Goal: Contribute content: Contribute content

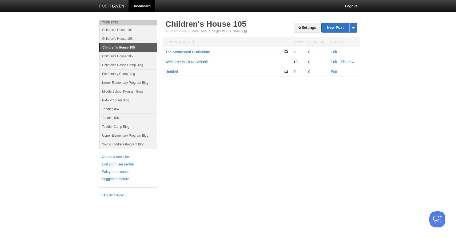
click at [331, 52] on link "Edit" at bounding box center [333, 52] width 6 height 4
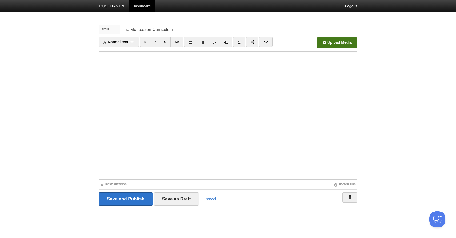
click at [327, 43] on input "file" at bounding box center [175, 43] width 403 height 27
click at [174, 201] on input "Save as Draft" at bounding box center [176, 198] width 45 height 13
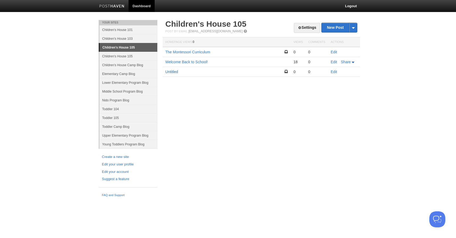
click at [171, 71] on link "Untitled" at bounding box center [171, 72] width 13 height 4
click at [199, 52] on link "The Montessori Curriculum" at bounding box center [187, 52] width 45 height 4
click at [334, 52] on link "Edit" at bounding box center [333, 52] width 6 height 4
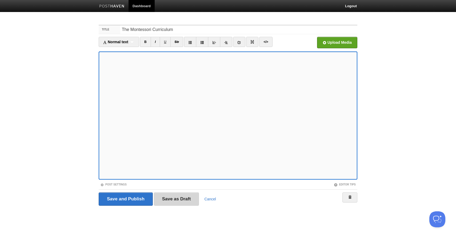
click at [185, 194] on input "Save as Draft" at bounding box center [176, 198] width 45 height 13
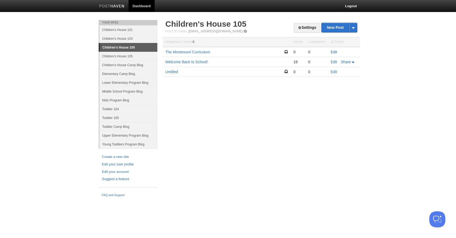
click at [331, 53] on link "Edit" at bounding box center [333, 52] width 6 height 4
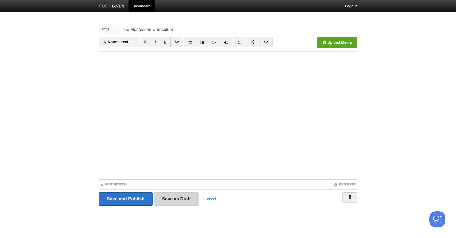
click at [167, 199] on input "Save as Draft" at bounding box center [176, 198] width 45 height 13
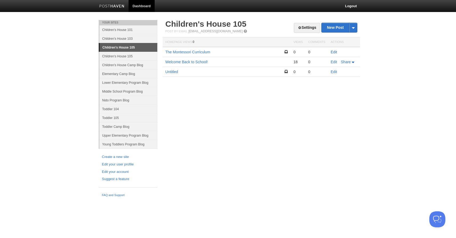
click at [333, 51] on link "Edit" at bounding box center [333, 52] width 6 height 4
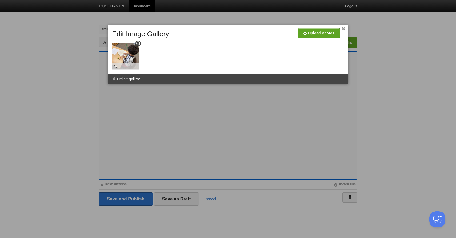
click at [130, 46] on img at bounding box center [125, 56] width 27 height 27
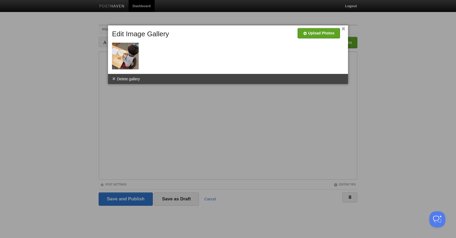
click at [330, 138] on div at bounding box center [228, 119] width 456 height 238
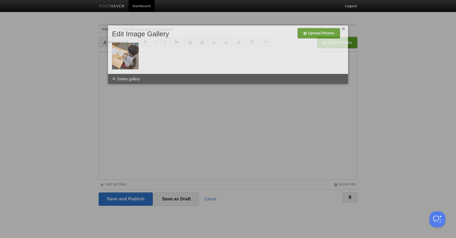
click at [111, 63] on div at bounding box center [228, 50] width 237 height 43
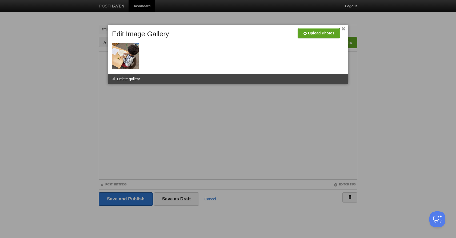
click at [111, 63] on div at bounding box center [228, 50] width 237 height 43
click at [121, 76] on li "Delete gallery" at bounding box center [126, 79] width 36 height 10
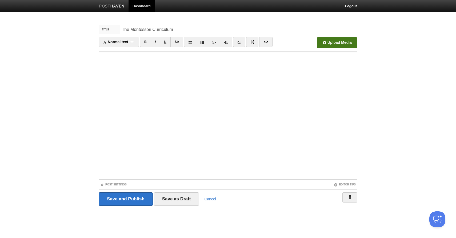
click at [338, 42] on input "file" at bounding box center [175, 43] width 403 height 27
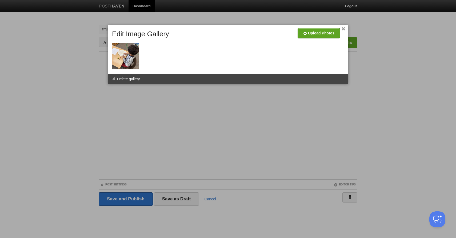
click at [111, 62] on div at bounding box center [228, 50] width 237 height 43
click at [145, 47] on div at bounding box center [228, 50] width 237 height 43
click at [316, 32] on input "file" at bounding box center [158, 35] width 403 height 27
click at [343, 29] on link "×" at bounding box center [342, 28] width 3 height 3
click at [127, 64] on div at bounding box center [125, 66] width 27 height 7
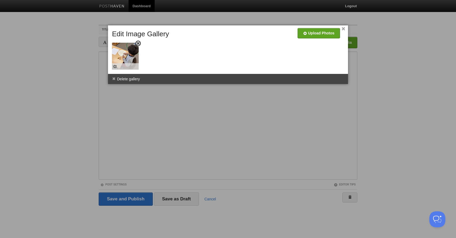
click at [127, 67] on div at bounding box center [125, 66] width 27 height 7
click at [126, 47] on img at bounding box center [125, 56] width 27 height 27
click at [127, 55] on img at bounding box center [125, 56] width 27 height 27
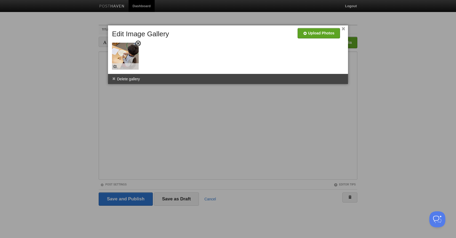
click at [127, 55] on img at bounding box center [125, 56] width 27 height 27
click at [343, 29] on link "×" at bounding box center [342, 28] width 3 height 3
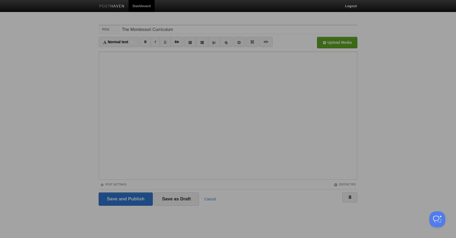
click at [0, 0] on div at bounding box center [0, 0] width 0 height 0
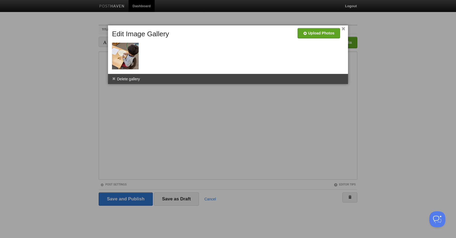
click at [343, 30] on link "×" at bounding box center [342, 28] width 3 height 3
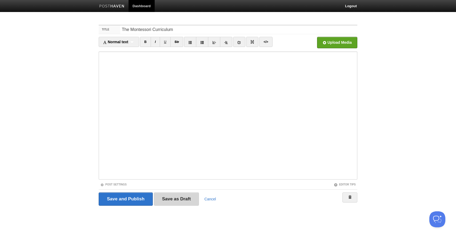
click at [164, 198] on input "Save as Draft" at bounding box center [176, 198] width 45 height 13
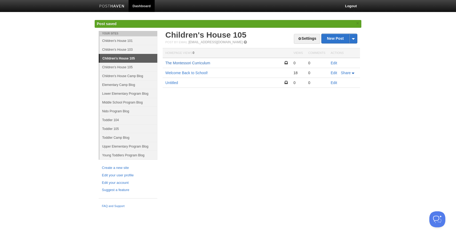
click at [187, 63] on link "The Montessori Curriculum" at bounding box center [187, 63] width 45 height 4
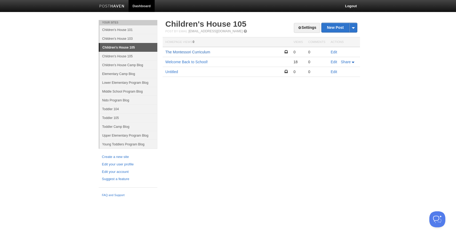
click at [193, 52] on link "The Montessori Curriculum" at bounding box center [187, 52] width 45 height 4
click at [336, 52] on link "Edit" at bounding box center [333, 52] width 6 height 4
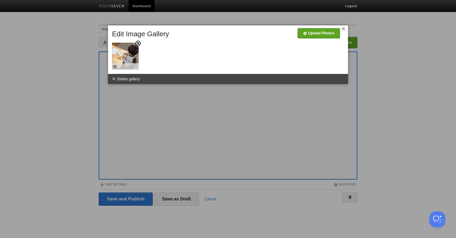
click at [122, 44] on img at bounding box center [125, 56] width 27 height 27
click at [398, 41] on div at bounding box center [228, 119] width 456 height 238
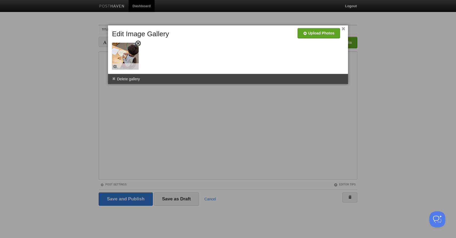
click at [125, 47] on img at bounding box center [125, 56] width 27 height 27
click at [345, 29] on div "× Upload Photos Edit Image Gallery Combine Galleries Pop Out Images Delete gall…" at bounding box center [228, 54] width 240 height 59
click at [344, 29] on link "×" at bounding box center [342, 28] width 3 height 3
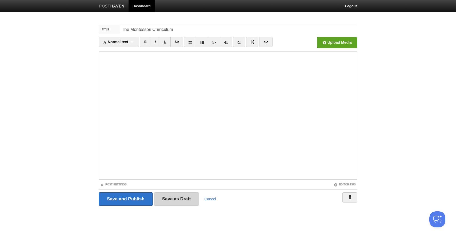
click at [178, 204] on input "Save as Draft" at bounding box center [176, 198] width 45 height 13
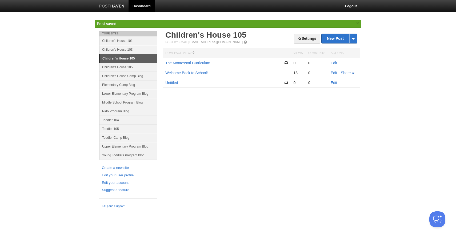
click at [183, 65] on td "The Montessori Curriculum" at bounding box center [226, 63] width 128 height 10
click at [183, 61] on link "The Montessori Curriculum" at bounding box center [187, 63] width 45 height 4
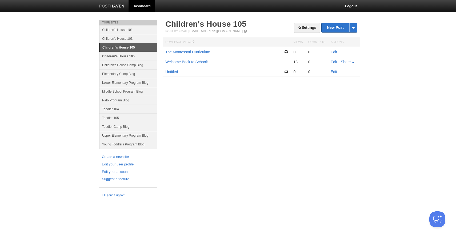
click at [109, 54] on link "Children's House 105" at bounding box center [128, 56] width 58 height 9
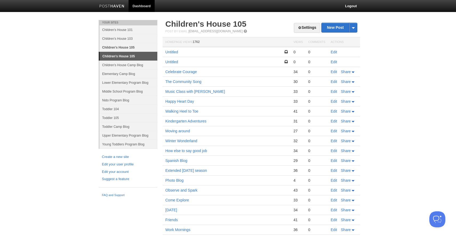
click at [111, 49] on link "Children's House 105" at bounding box center [128, 47] width 58 height 9
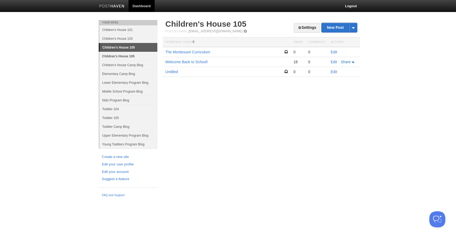
click at [112, 54] on link "Children's House 105" at bounding box center [128, 56] width 58 height 9
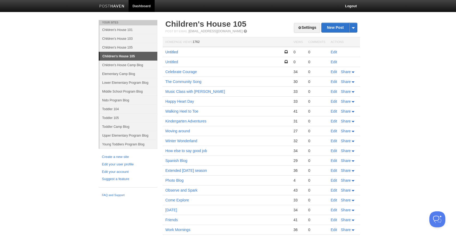
click at [177, 53] on link "Untitled" at bounding box center [171, 52] width 13 height 4
click at [133, 46] on link "Children's House 105" at bounding box center [128, 47] width 58 height 9
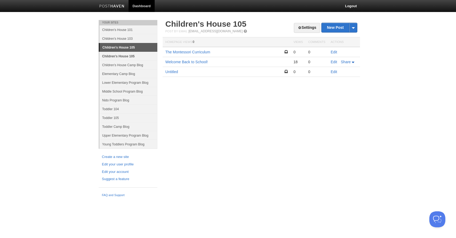
click at [118, 54] on link "Children's House 105" at bounding box center [128, 56] width 58 height 9
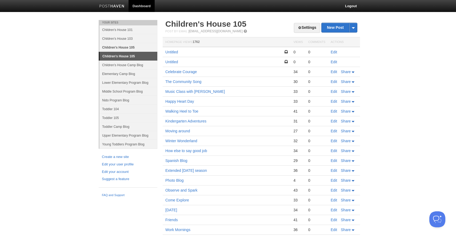
click at [119, 49] on link "Children's House 105" at bounding box center [128, 47] width 58 height 9
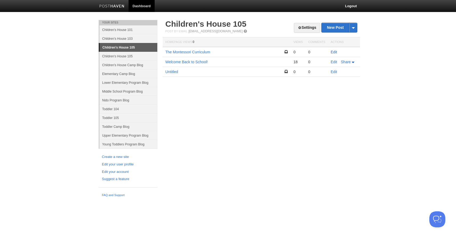
click at [331, 50] on link "Edit" at bounding box center [333, 52] width 6 height 4
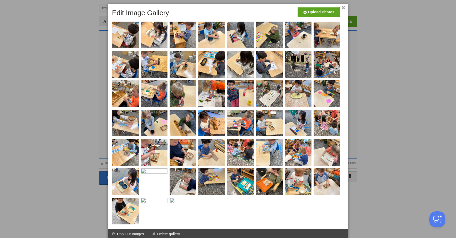
scroll to position [22, 0]
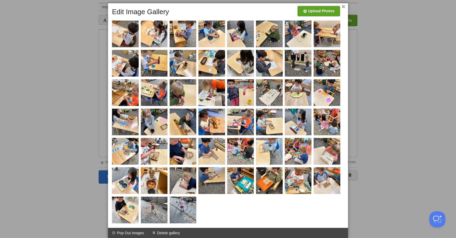
click at [345, 5] on div "× Upload Photos Edit Image Gallery" at bounding box center [228, 120] width 240 height 234
click at [343, 7] on link "×" at bounding box center [342, 6] width 3 height 3
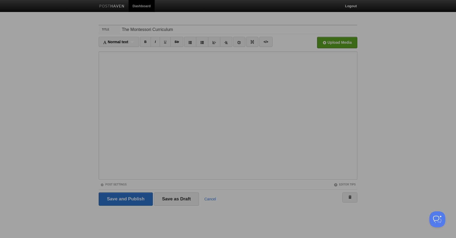
scroll to position [0, 0]
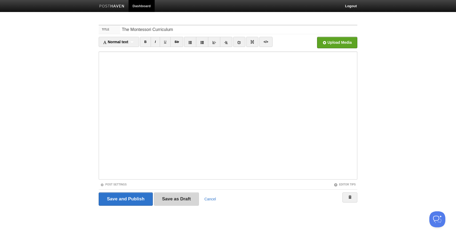
click at [177, 197] on input "Save as Draft" at bounding box center [176, 198] width 45 height 13
